Goal: Obtain resource: Obtain resource

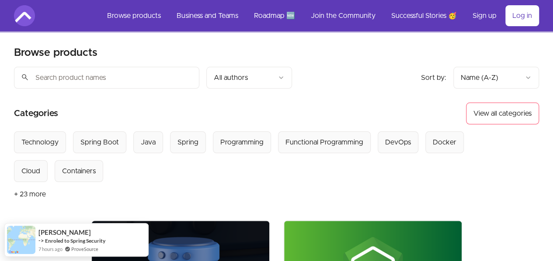
click at [71, 86] on input "search" at bounding box center [106, 78] width 185 height 22
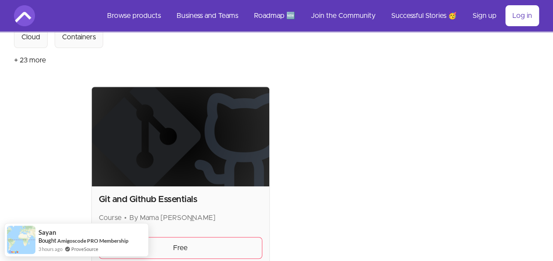
scroll to position [182, 0]
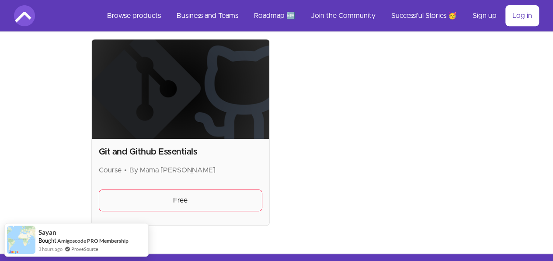
type input "git"
click at [112, 128] on img at bounding box center [181, 89] width 178 height 100
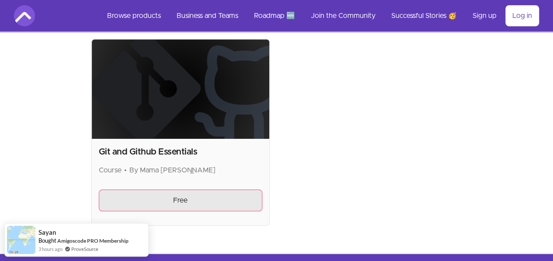
click at [108, 195] on link "Free" at bounding box center [181, 201] width 164 height 22
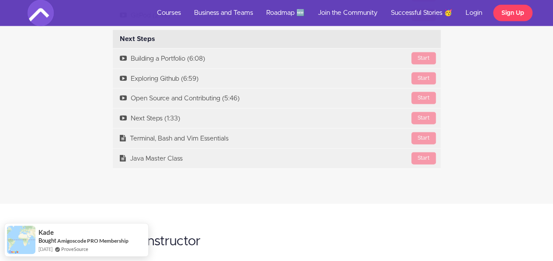
scroll to position [2576, 0]
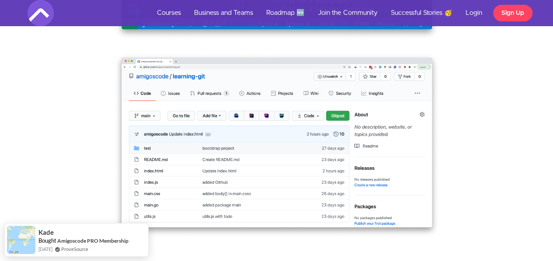
drag, startPoint x: 555, startPoint y: 19, endPoint x: 542, endPoint y: 94, distance: 76.4
